Goal: Find specific page/section: Find specific page/section

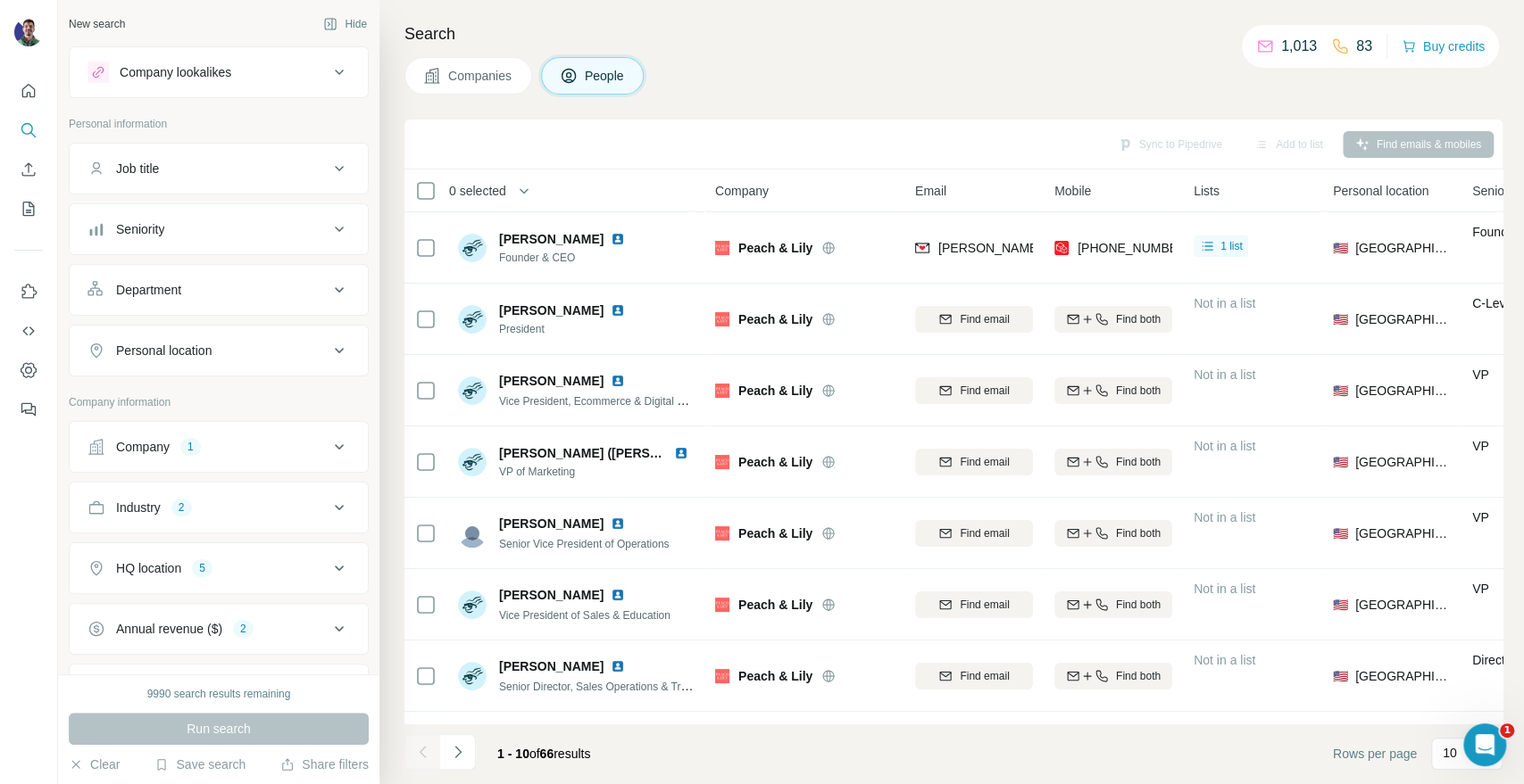
click at [854, 54] on div "Search Companies People Sync to Pipedrive Add to list Find emails & mobiles 0 s…" at bounding box center [951, 392] width 1144 height 784
click at [1216, 77] on div "Companies People" at bounding box center [953, 76] width 1098 height 37
click at [1203, 114] on div "Search Companies People Sync to Pipedrive Add to list Find emails & mobiles 0 s…" at bounding box center [951, 392] width 1144 height 784
click at [850, 61] on div "Companies People" at bounding box center [953, 76] width 1098 height 37
click at [1166, 49] on div "Search Companies People Sync to Pipedrive Add to list Find emails & mobiles 0 s…" at bounding box center [951, 392] width 1144 height 784
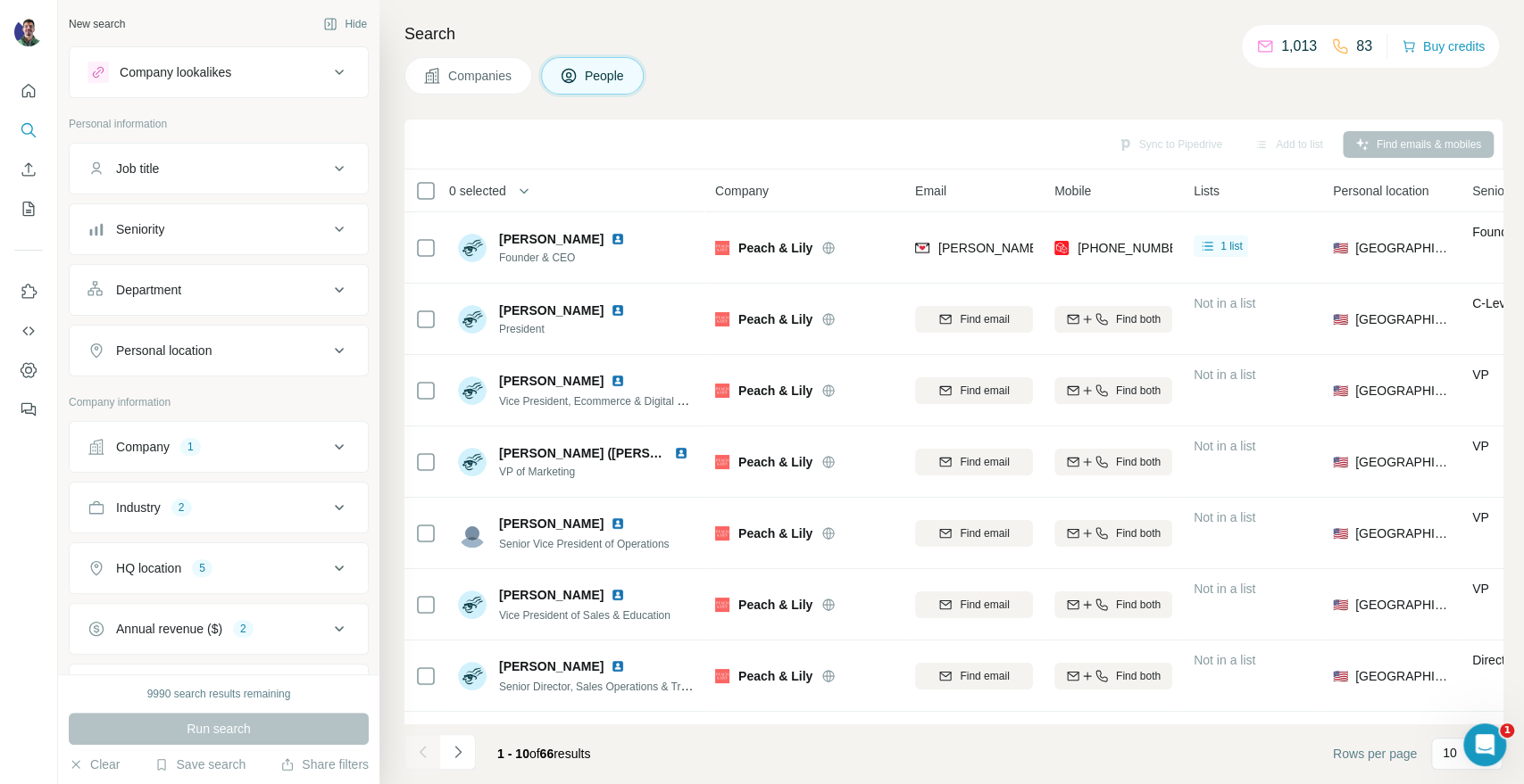
click at [1190, 63] on div "Companies People" at bounding box center [953, 76] width 1098 height 37
click at [1178, 92] on div "Companies People" at bounding box center [953, 76] width 1098 height 37
click at [1160, 81] on div "Companies People" at bounding box center [953, 76] width 1098 height 37
drag, startPoint x: 1217, startPoint y: 63, endPoint x: 1169, endPoint y: 91, distance: 55.6
click at [1217, 63] on div "Companies People" at bounding box center [953, 76] width 1098 height 37
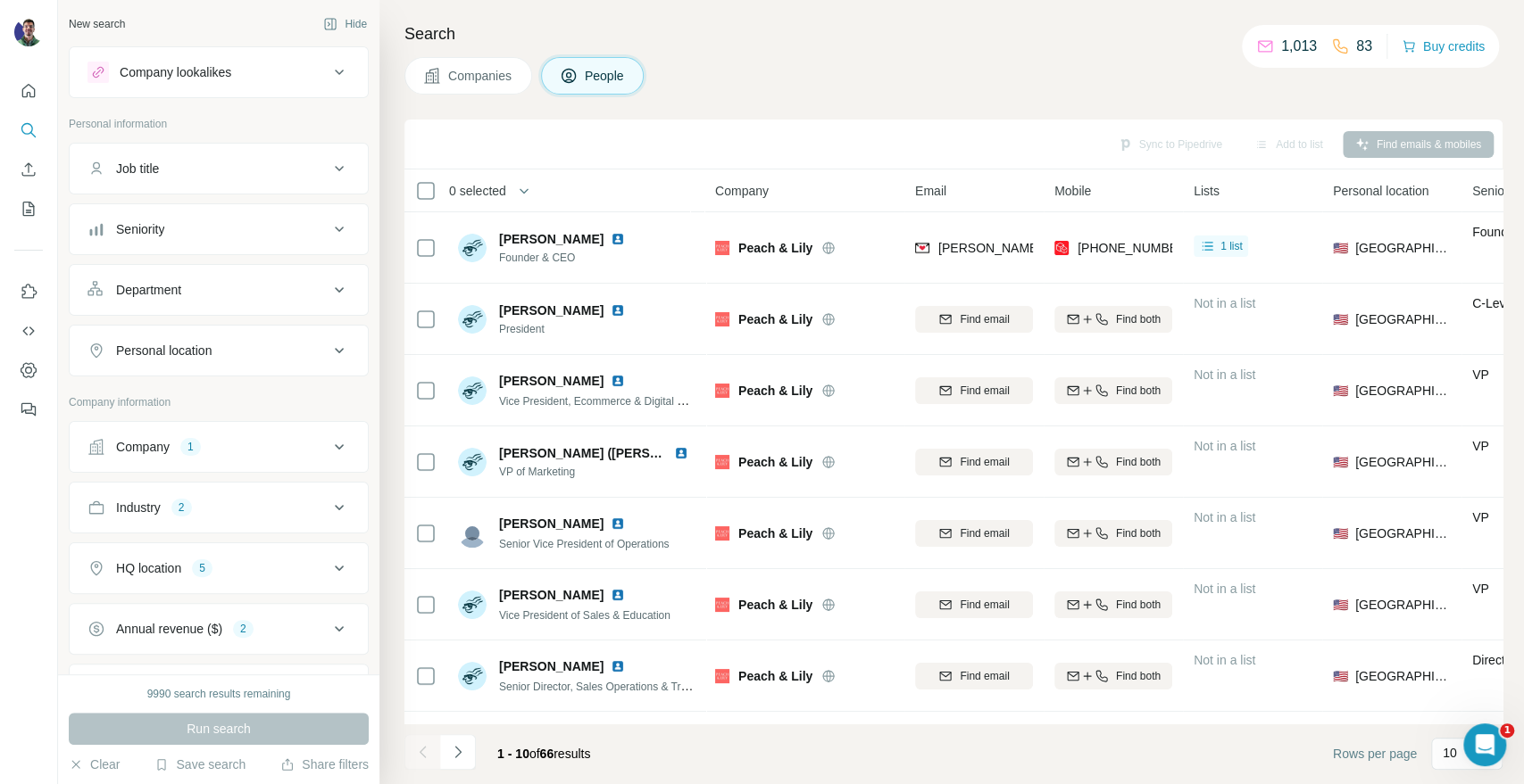
click at [1215, 47] on div "Search Companies People Sync to Pipedrive Add to list Find emails & mobiles 0 s…" at bounding box center [951, 392] width 1144 height 784
